Goal: Task Accomplishment & Management: Use online tool/utility

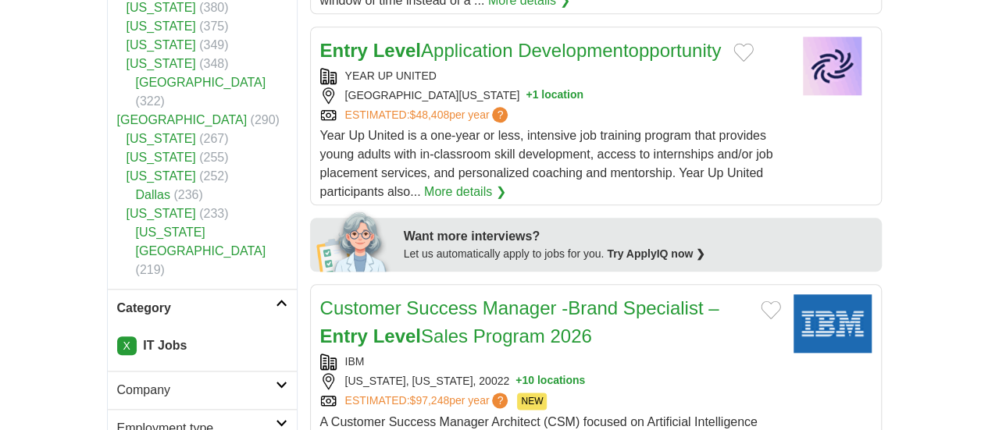
scroll to position [726, 0]
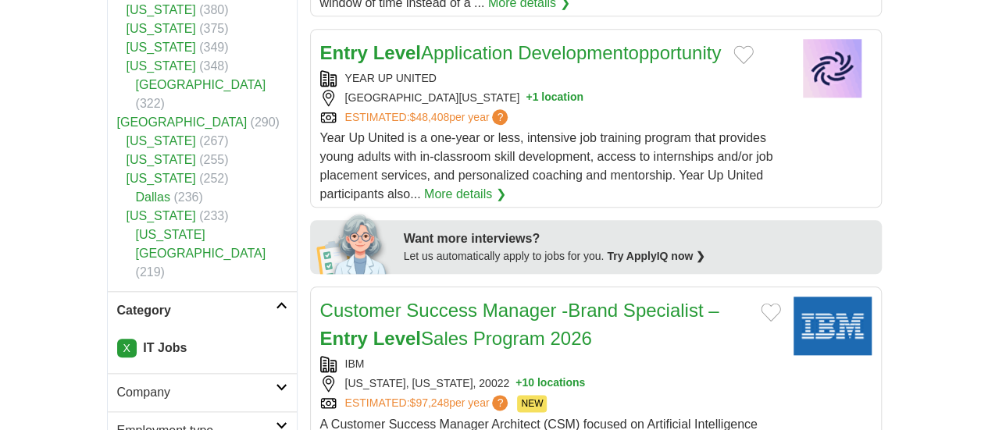
click at [117, 339] on link "X" at bounding box center [127, 348] width 20 height 19
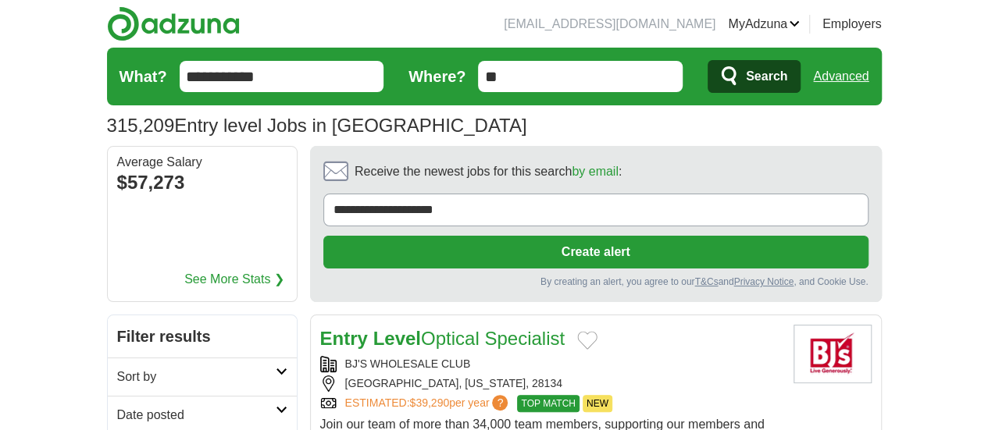
click at [266, 77] on input "**********" at bounding box center [282, 76] width 205 height 31
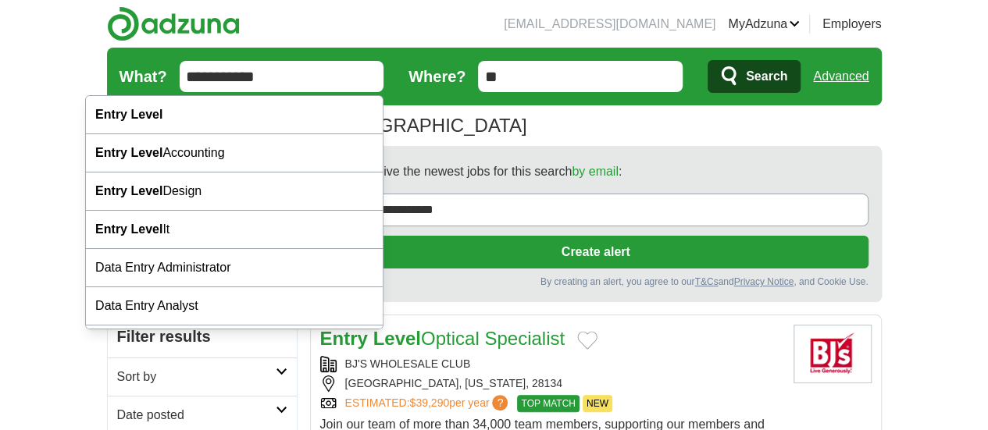
drag, startPoint x: 0, startPoint y: 0, endPoint x: 266, endPoint y: 77, distance: 277.1
click at [266, 77] on input "**********" at bounding box center [282, 76] width 205 height 31
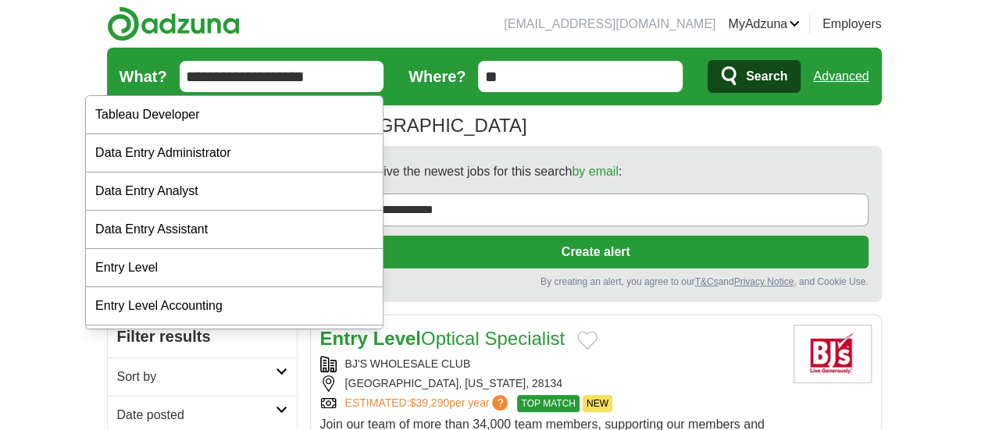
click at [253, 71] on input "**********" at bounding box center [282, 76] width 205 height 31
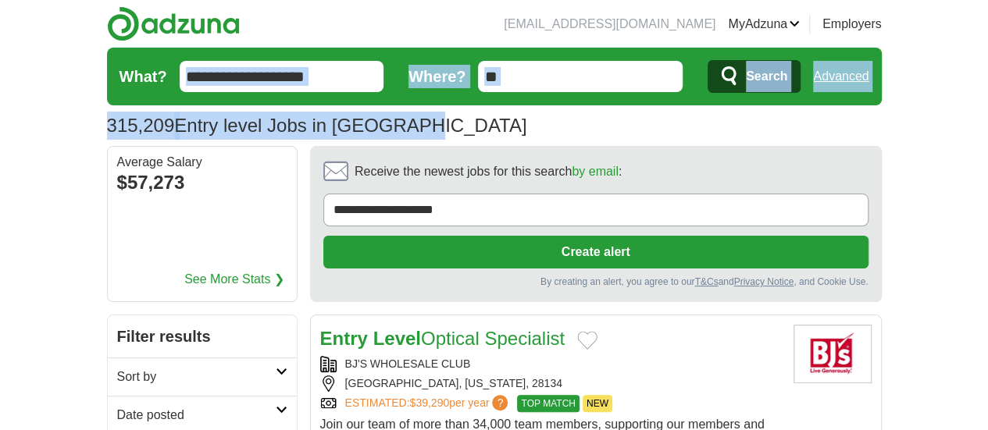
drag, startPoint x: 192, startPoint y: 108, endPoint x: 283, endPoint y: 77, distance: 95.6
click at [283, 77] on section "315,209 Entry level Jobs in US Salary Salary Select a salary range Salary from …" at bounding box center [494, 97] width 775 height 98
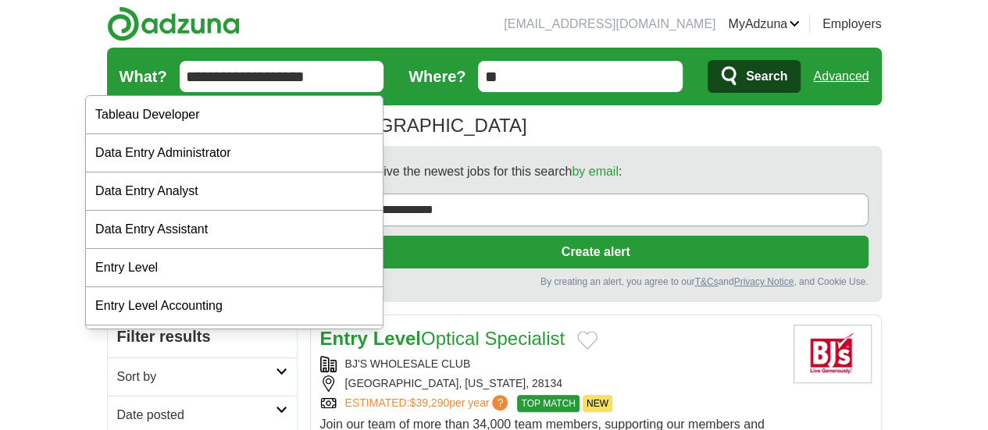
click at [283, 77] on input "**********" at bounding box center [282, 76] width 205 height 31
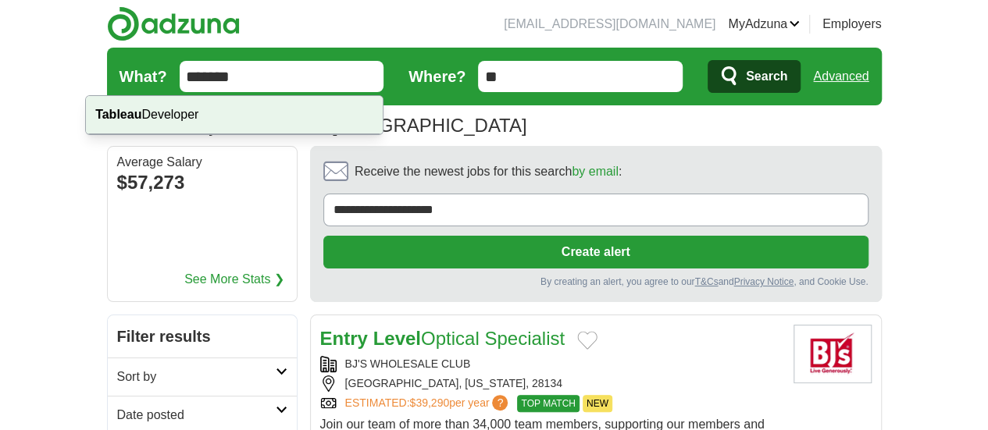
click at [182, 123] on div "Tableau Developer" at bounding box center [234, 115] width 297 height 38
type input "**********"
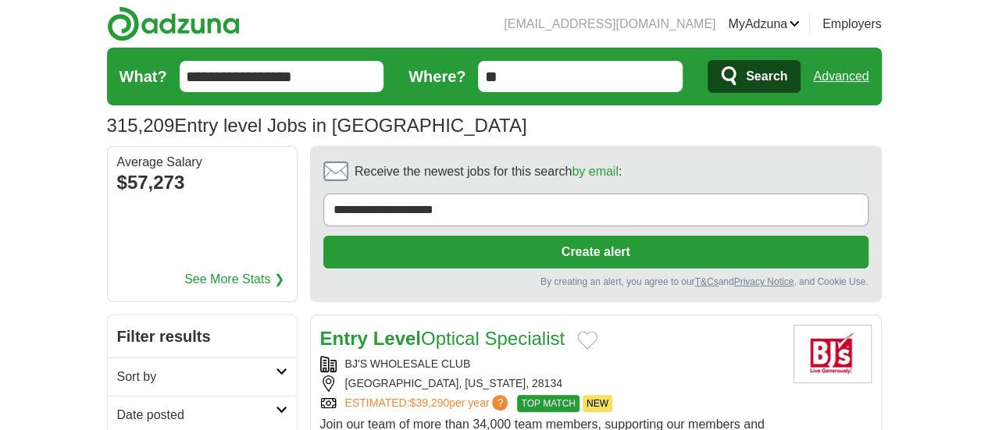
click at [787, 79] on span "Search" at bounding box center [766, 76] width 41 height 31
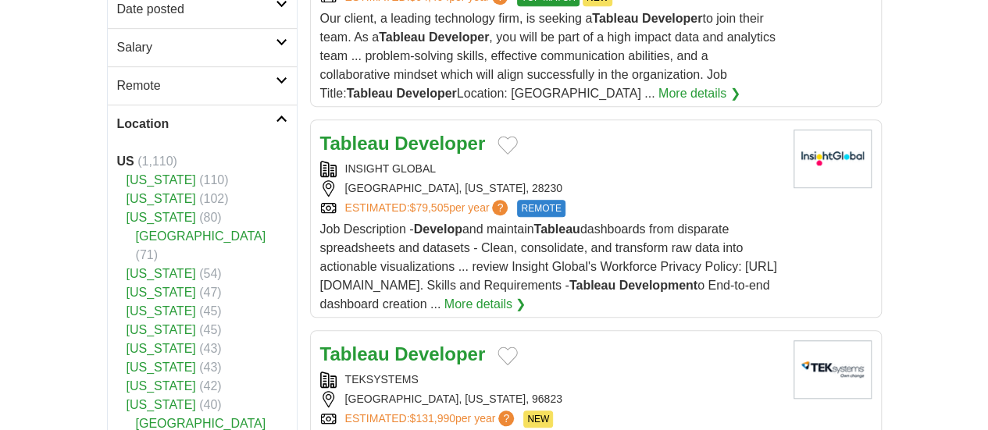
scroll to position [407, 0]
click at [127, 266] on link "[US_STATE]" at bounding box center [162, 272] width 70 height 13
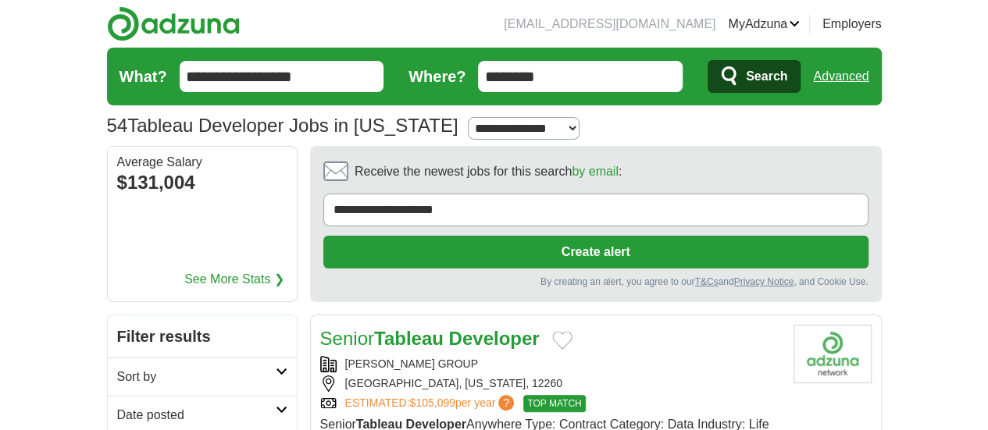
click at [468, 134] on select "**********" at bounding box center [524, 128] width 112 height 23
select select "*"
click at [468, 117] on select "**********" at bounding box center [524, 128] width 112 height 23
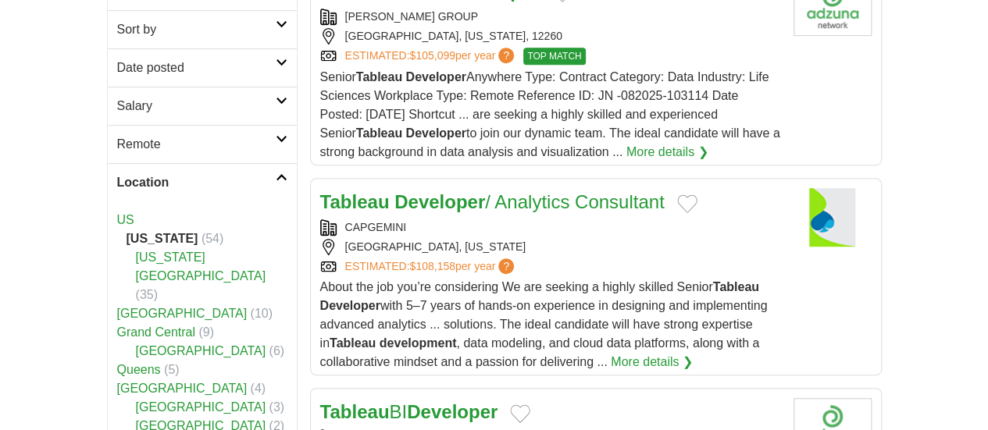
scroll to position [348, 0]
click at [556, 238] on div "BROOKLYN, NEW YORK" at bounding box center [550, 246] width 461 height 16
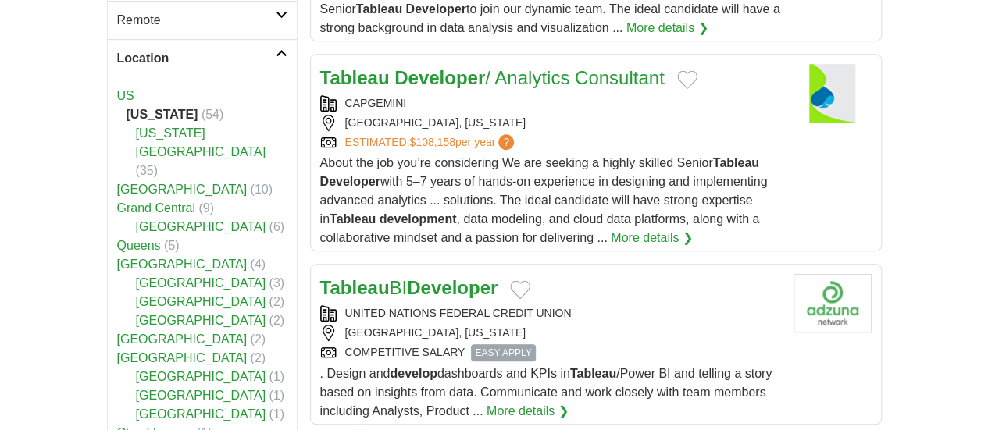
scroll to position [473, 0]
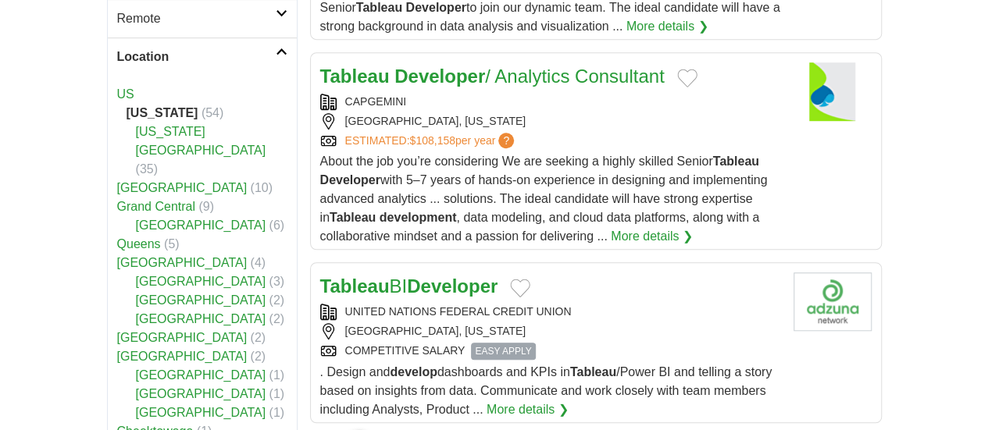
click at [690, 343] on div "COMPETITIVE SALARY EASY APPLY" at bounding box center [550, 351] width 461 height 17
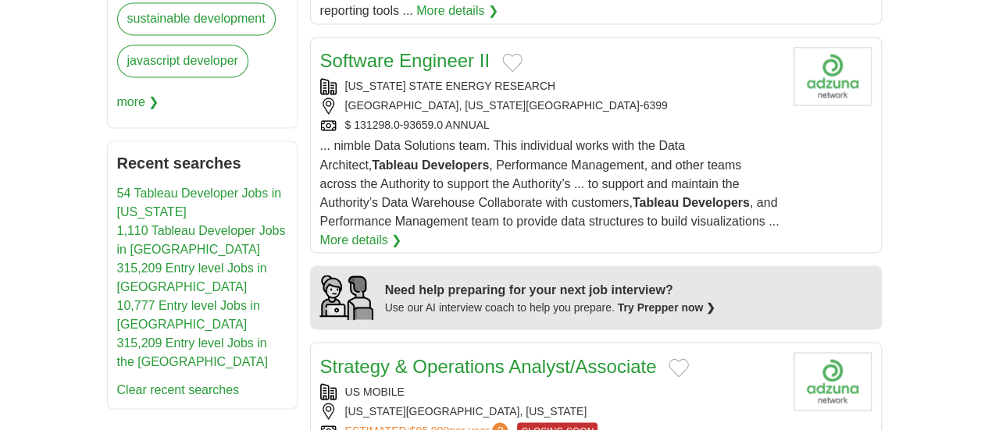
scroll to position [1314, 0]
click at [726, 383] on div "US MOBILE NEW YORK CITY, NEW YORK ESTIMATED: $95,999 per year ? CLOSING SOON" at bounding box center [550, 411] width 461 height 56
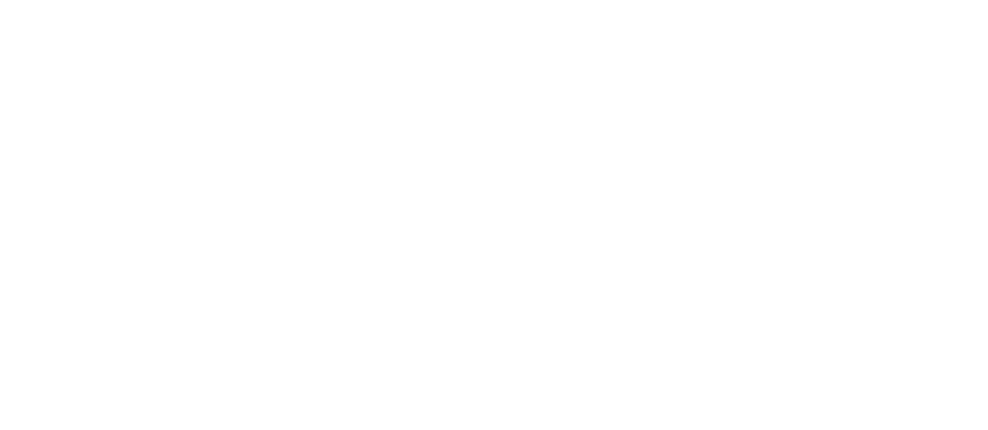
scroll to position [2679, 0]
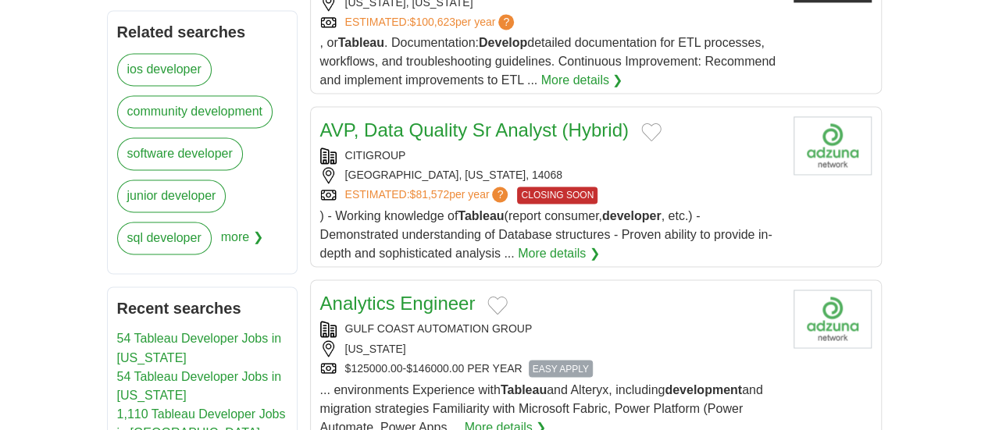
scroll to position [1136, 0]
click at [662, 322] on div "GULF COAST AUTOMATION GROUP NEW YORK $125000.00-$146000.00 PER YEAR EASY APPLY" at bounding box center [550, 350] width 461 height 56
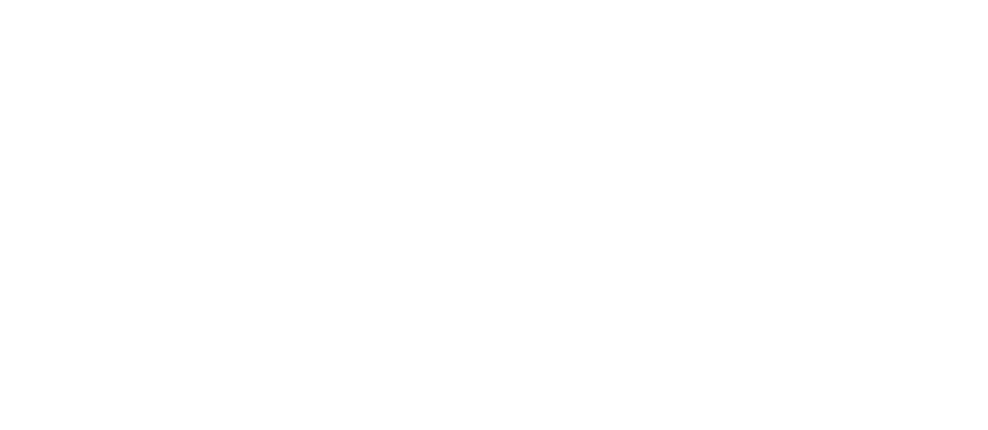
scroll to position [2677, 0]
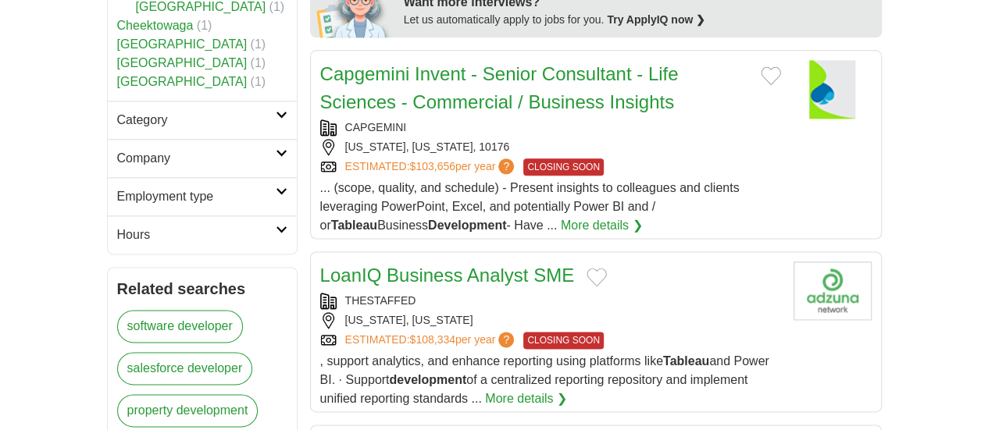
scroll to position [888, 0]
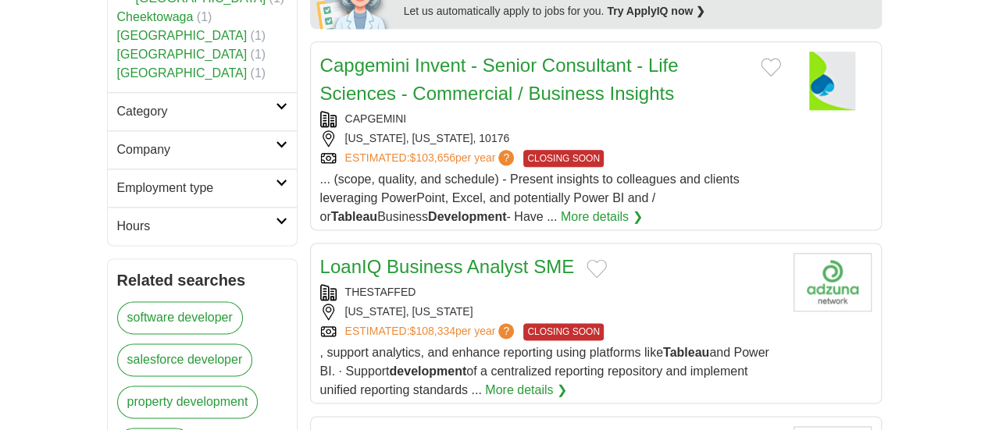
click at [718, 284] on div "THESTAFFED [US_STATE], [US_STATE] ESTIMATED: $108,334 per year ? CLOSING SOON" at bounding box center [550, 312] width 461 height 56
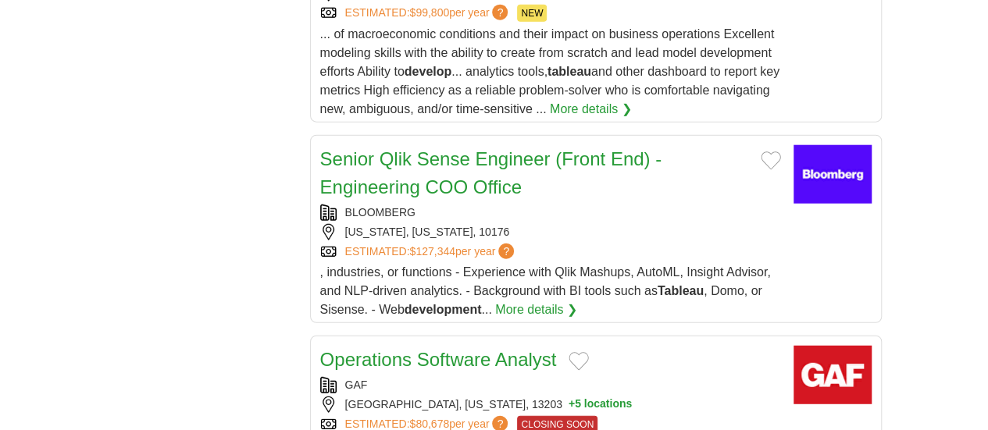
scroll to position [1879, 0]
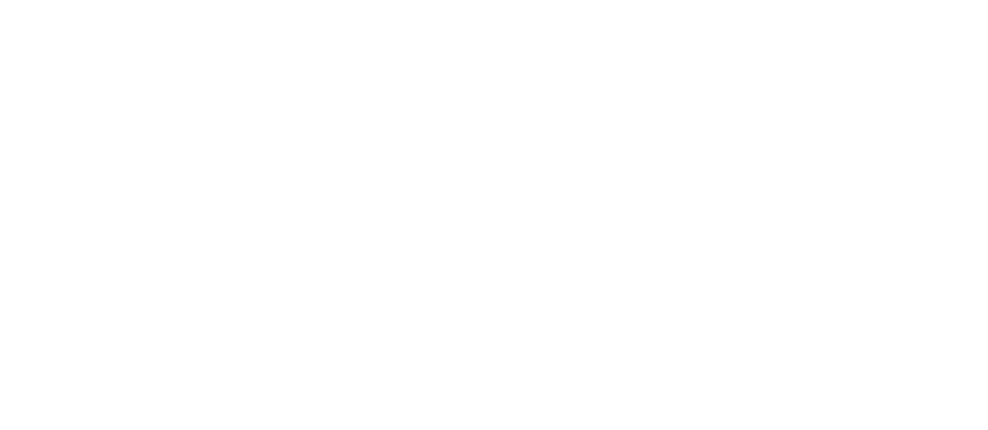
scroll to position [2787, 0]
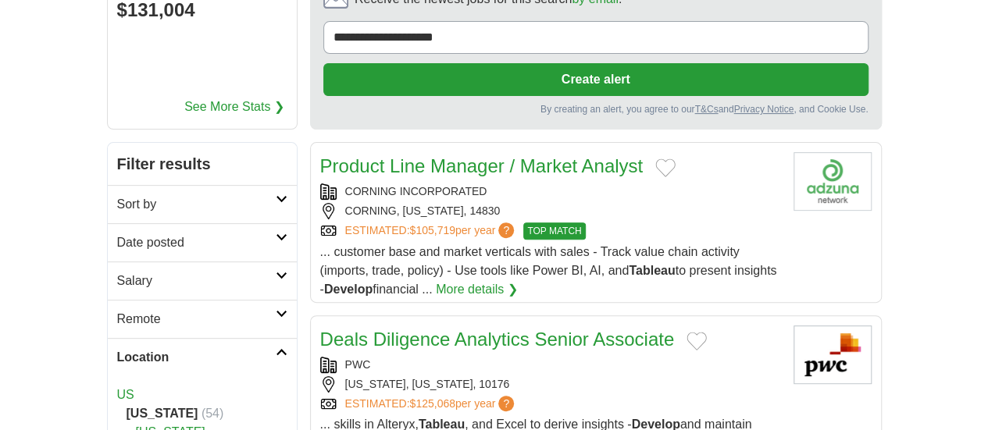
scroll to position [176, 0]
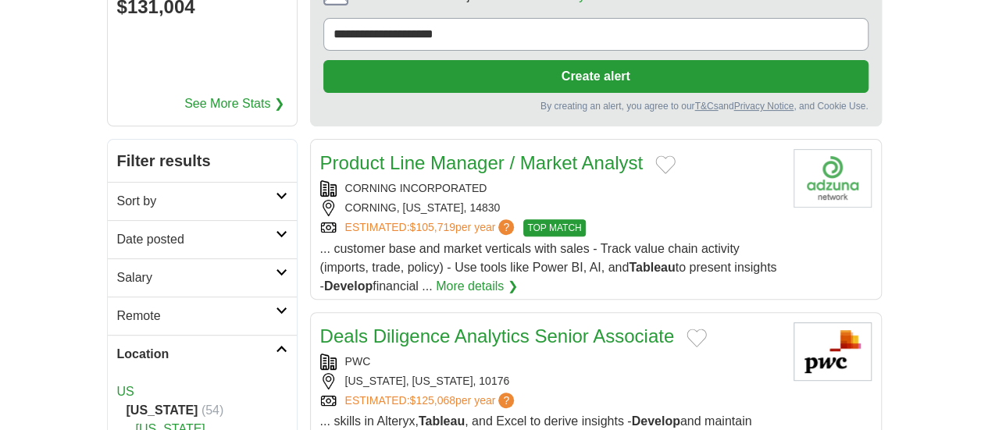
click at [772, 219] on div "ESTIMATED: $105,719 per year ? TOP MATCH" at bounding box center [550, 227] width 461 height 17
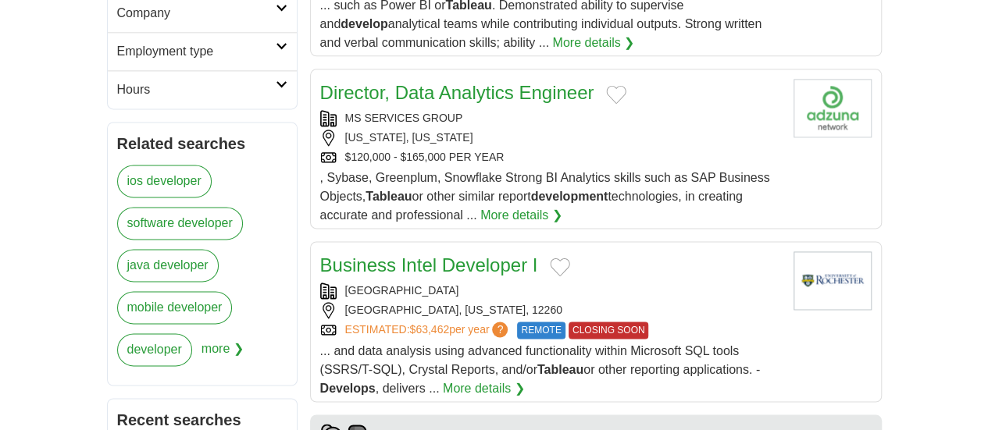
scroll to position [1025, 0]
click at [700, 251] on div "Business Intel Developer I" at bounding box center [550, 265] width 461 height 28
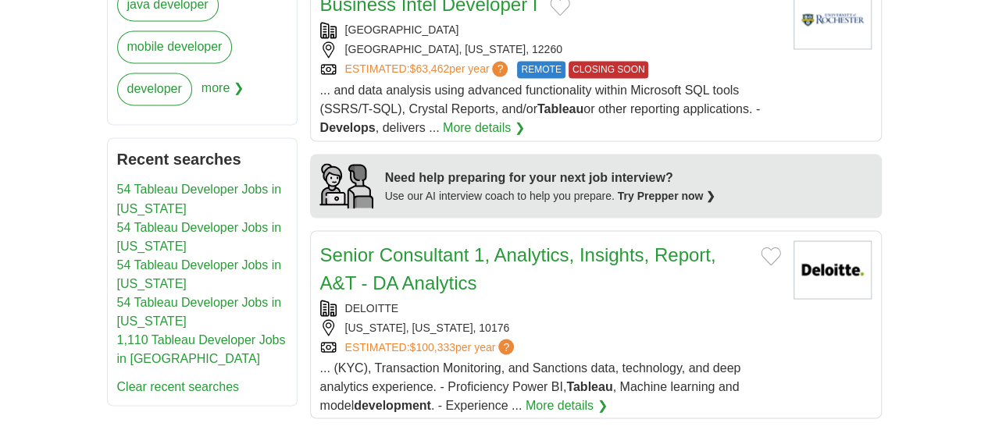
scroll to position [1286, 0]
click at [569, 360] on span "... (KYC), Transaction Monitoring, and Sanctions data, technology, and deep ana…" at bounding box center [530, 385] width 421 height 51
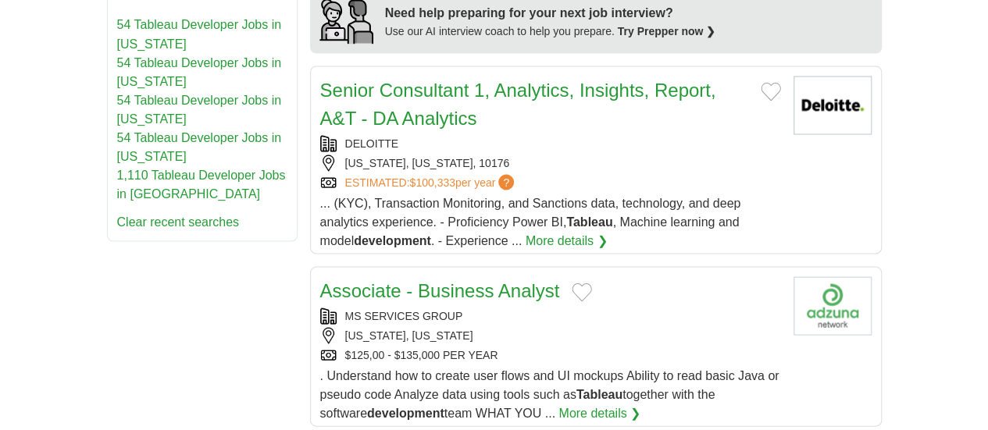
scroll to position [1452, 0]
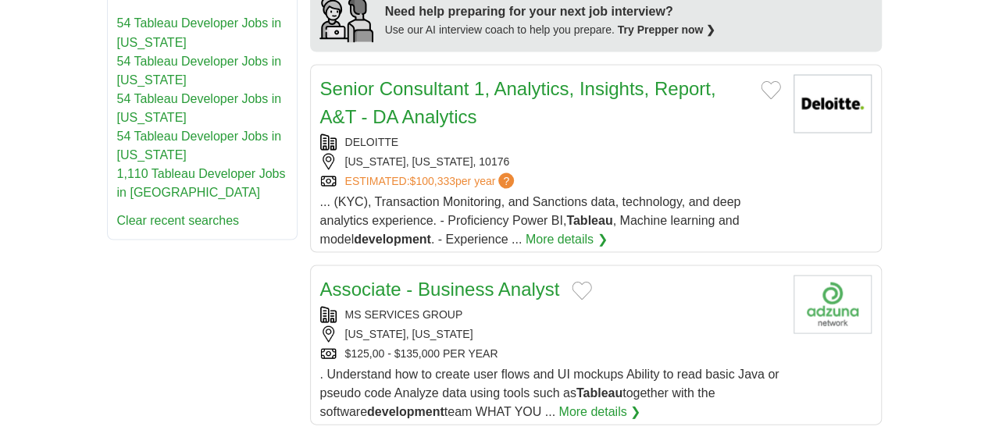
click at [607, 326] on div "[US_STATE], [US_STATE]" at bounding box center [550, 334] width 461 height 16
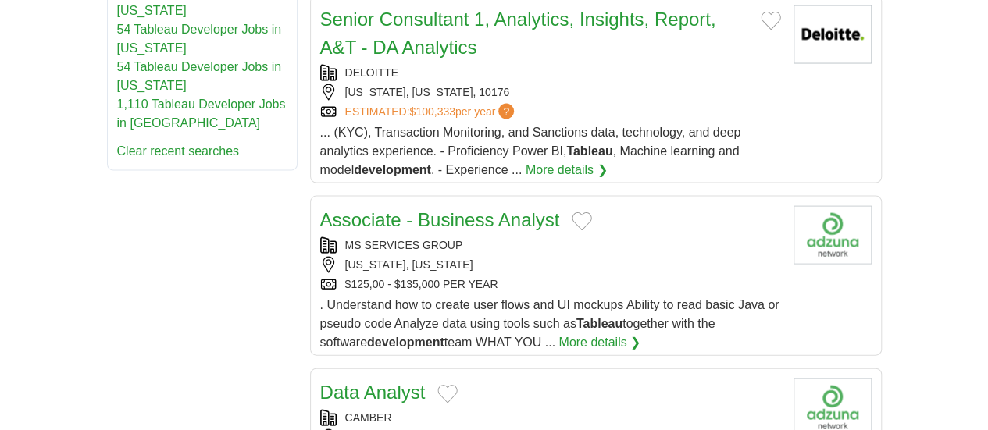
scroll to position [1539, 0]
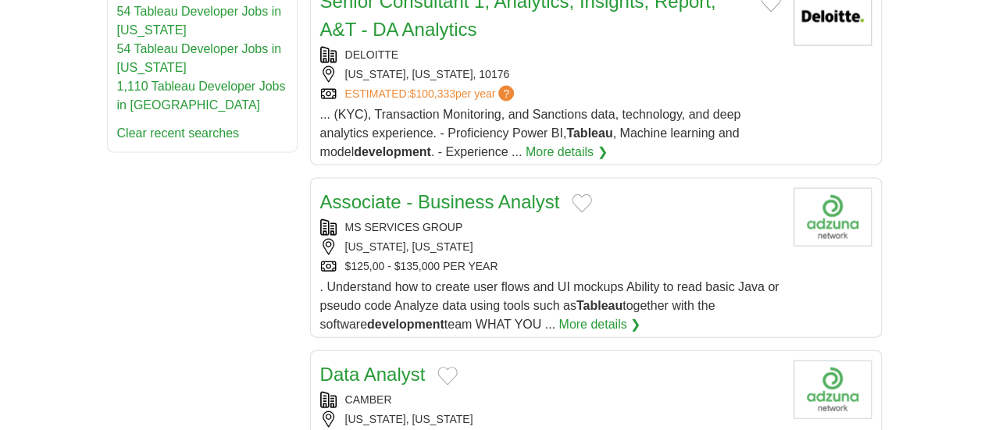
click at [568, 412] on div "[US_STATE], [US_STATE]" at bounding box center [550, 420] width 461 height 16
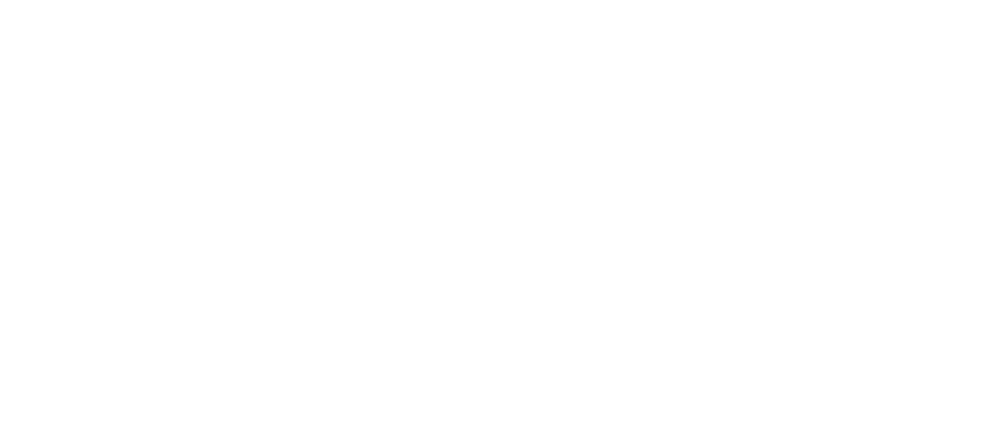
scroll to position [2730, 0]
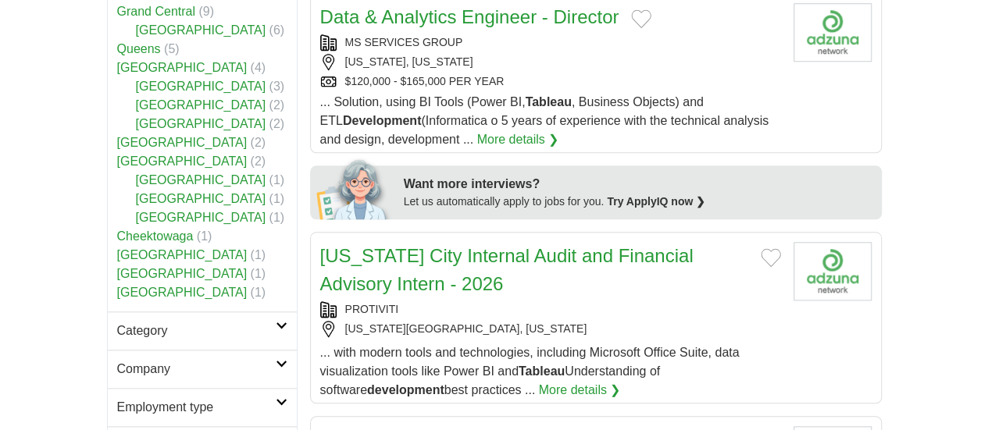
scroll to position [670, 0]
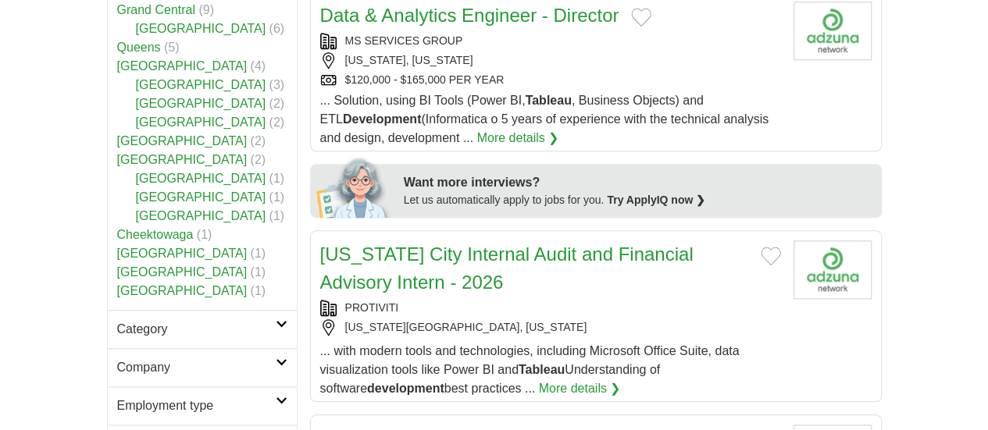
click at [538, 319] on div "[US_STATE][GEOGRAPHIC_DATA], [US_STATE]" at bounding box center [550, 327] width 461 height 16
